Goal: Task Accomplishment & Management: Use online tool/utility

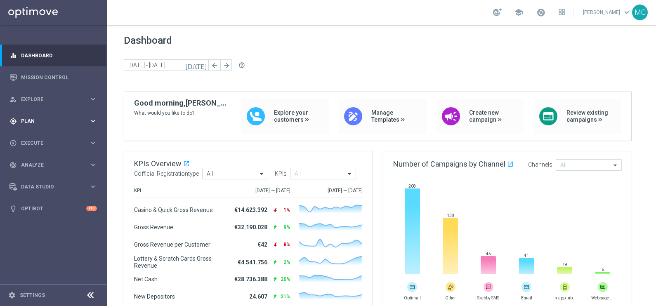
click at [96, 122] on icon "keyboard_arrow_right" at bounding box center [93, 121] width 8 height 8
click at [91, 163] on icon "keyboard_arrow_right" at bounding box center [93, 163] width 8 height 8
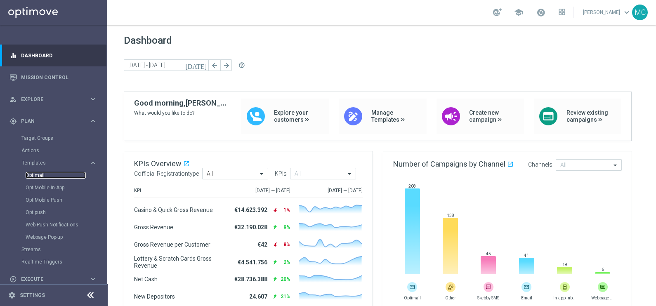
click at [42, 175] on link "Optimail" at bounding box center [56, 175] width 60 height 7
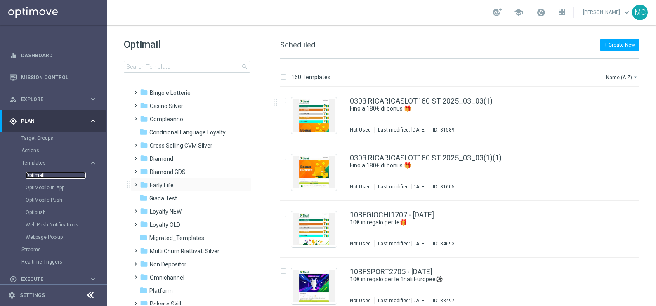
scroll to position [51, 0]
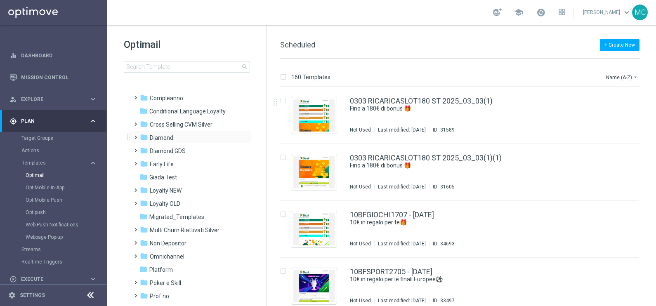
click at [136, 140] on span at bounding box center [136, 137] width 8 height 11
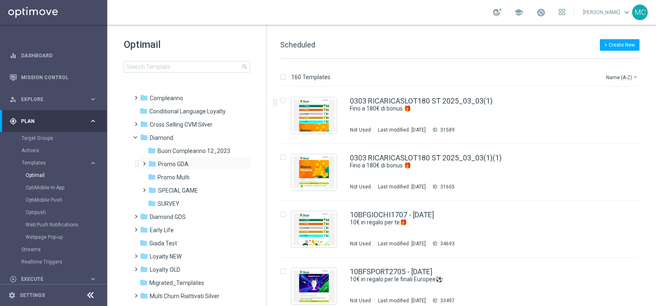
click at [143, 162] on span at bounding box center [143, 159] width 4 height 3
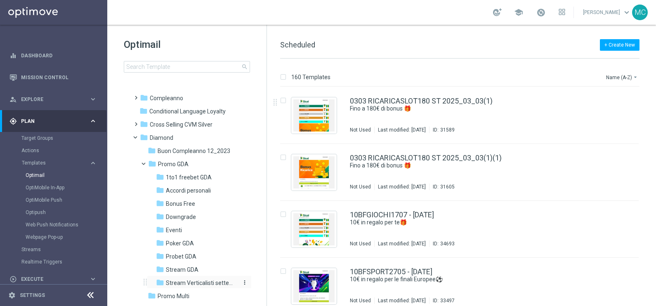
click at [190, 280] on span "Stream Verticalisti settembre 2025" at bounding box center [201, 282] width 71 height 7
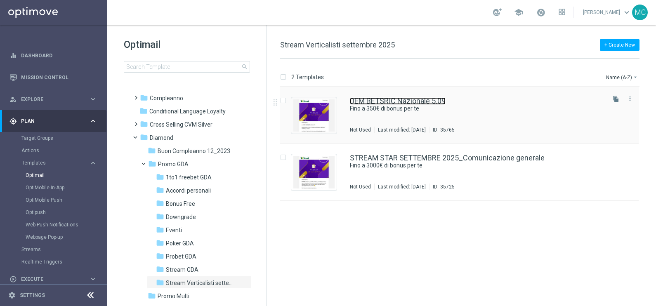
click at [398, 99] on link "DEM BETSRIC Nazionale 5.09" at bounding box center [398, 100] width 96 height 7
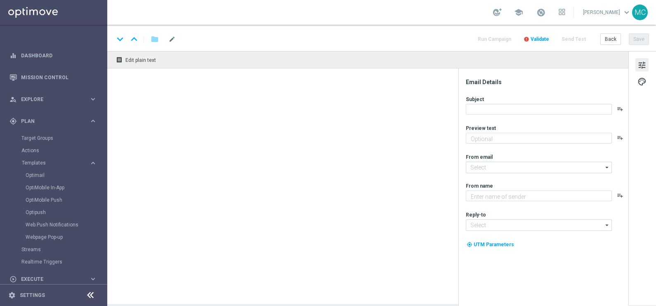
type textarea "🏆 Un mese [PERSON_NAME]. Solo su SISAL."
type input "[EMAIL_ADDRESS][DOMAIN_NAME]"
type textarea "Sisal"
type input "[EMAIL_ADDRESS][DOMAIN_NAME]"
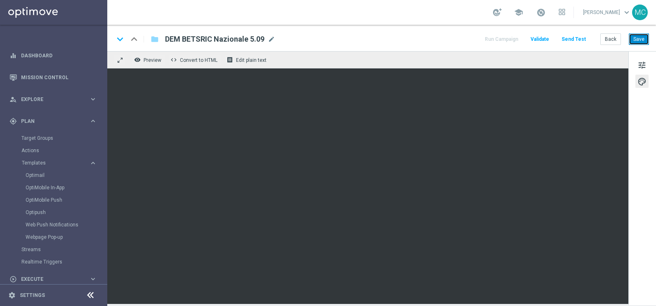
click at [637, 37] on button "Save" at bounding box center [639, 39] width 20 height 12
